Goal: Task Accomplishment & Management: Manage account settings

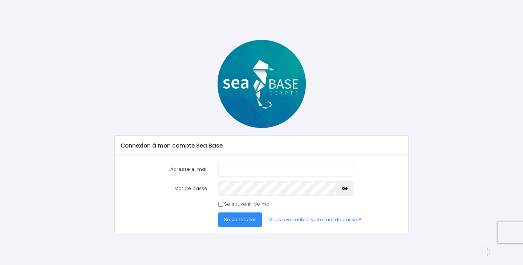
click at [341, 265] on com-1password-button at bounding box center [261, 265] width 523 height 0
type input "[PERSON_NAME][EMAIL_ADDRESS][DOMAIN_NAME]"
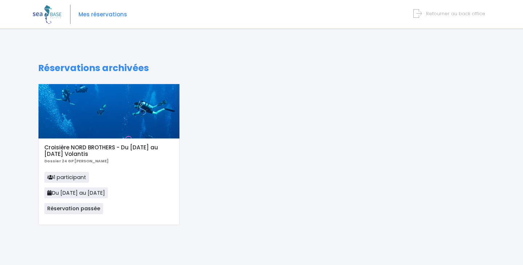
click at [123, 165] on div "Croisière NORD BROTHERS - Du 30/11/24 au 07/12/24 Volantis Dossier 24 GP Thomas…" at bounding box center [108, 182] width 141 height 86
click at [147, 129] on div at bounding box center [108, 111] width 141 height 54
click at [160, 172] on p "1 participant Du 30/11/24 au 07/12/24 Réservation passée" at bounding box center [108, 195] width 129 height 47
click at [154, 176] on p "1 participant Du 30/11/24 au 07/12/24 Réservation passée" at bounding box center [108, 195] width 129 height 47
click at [81, 208] on span "Réservation passée" at bounding box center [73, 208] width 59 height 11
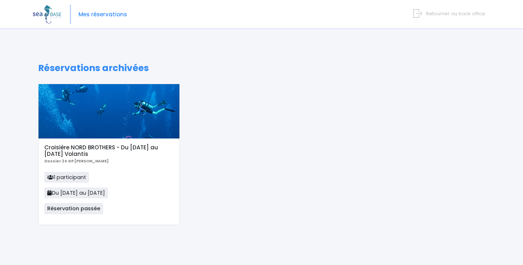
click at [103, 185] on p "1 participant Du 30/11/24 au 07/12/24 Réservation passée" at bounding box center [108, 195] width 129 height 47
click at [152, 108] on div at bounding box center [108, 111] width 141 height 54
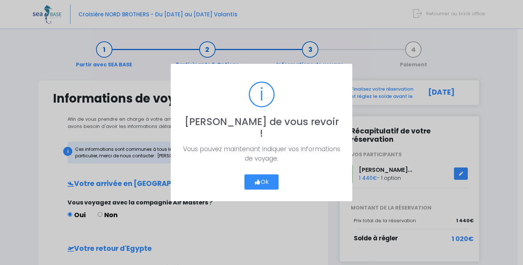
click at [266, 180] on button "Ok" at bounding box center [261, 182] width 34 height 15
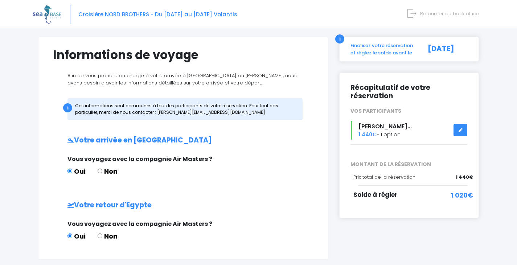
scroll to position [101, 0]
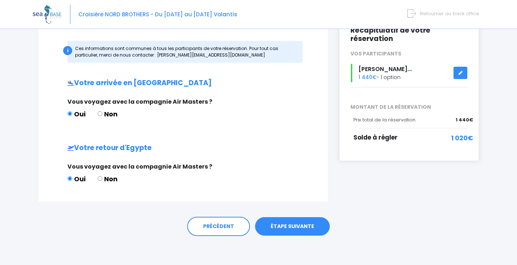
click at [297, 230] on link "ÉTAPE SUIVANTE" at bounding box center [292, 226] width 75 height 19
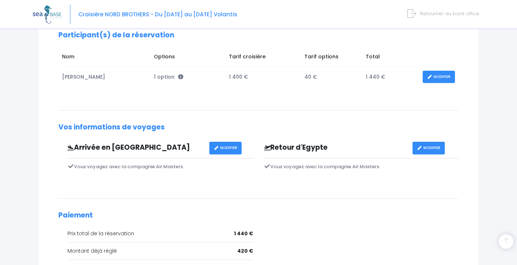
scroll to position [182, 0]
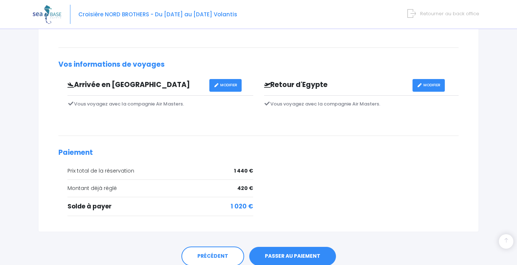
click at [305, 255] on link "PASSER AU PAIEMENT" at bounding box center [292, 256] width 87 height 19
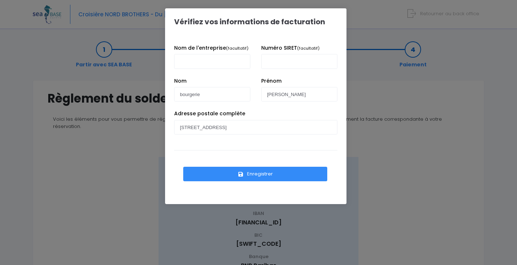
click at [257, 175] on button "Enregistrer" at bounding box center [255, 174] width 144 height 15
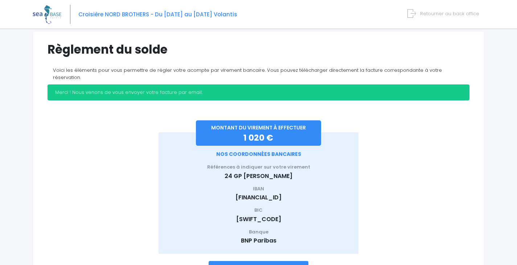
scroll to position [82, 0]
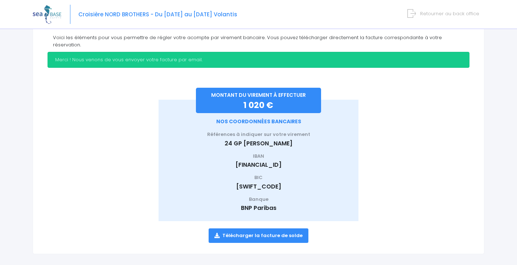
click at [285, 229] on link "Télécharger la facture de solde" at bounding box center [259, 236] width 100 height 15
drag, startPoint x: 500, startPoint y: 40, endPoint x: 493, endPoint y: 36, distance: 7.5
click at [500, 40] on div "Notre plateforme de réservation n'est pas compatible avec votre appareil. Veuil…" at bounding box center [258, 95] width 517 height 354
click at [466, 12] on span "Retourner au back office" at bounding box center [449, 13] width 59 height 7
